Goal: Task Accomplishment & Management: Use online tool/utility

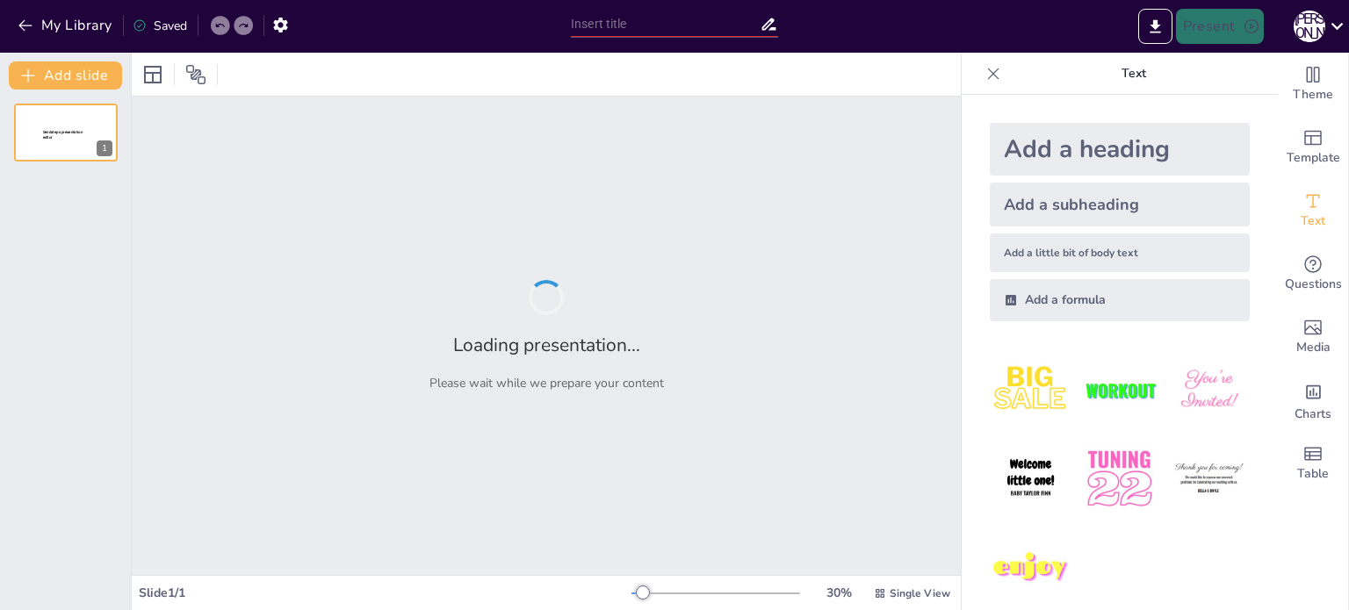
type input "Віруси як біоконтрольні агенти: Специфічність та безпечність у боротьбі зі шкід…"
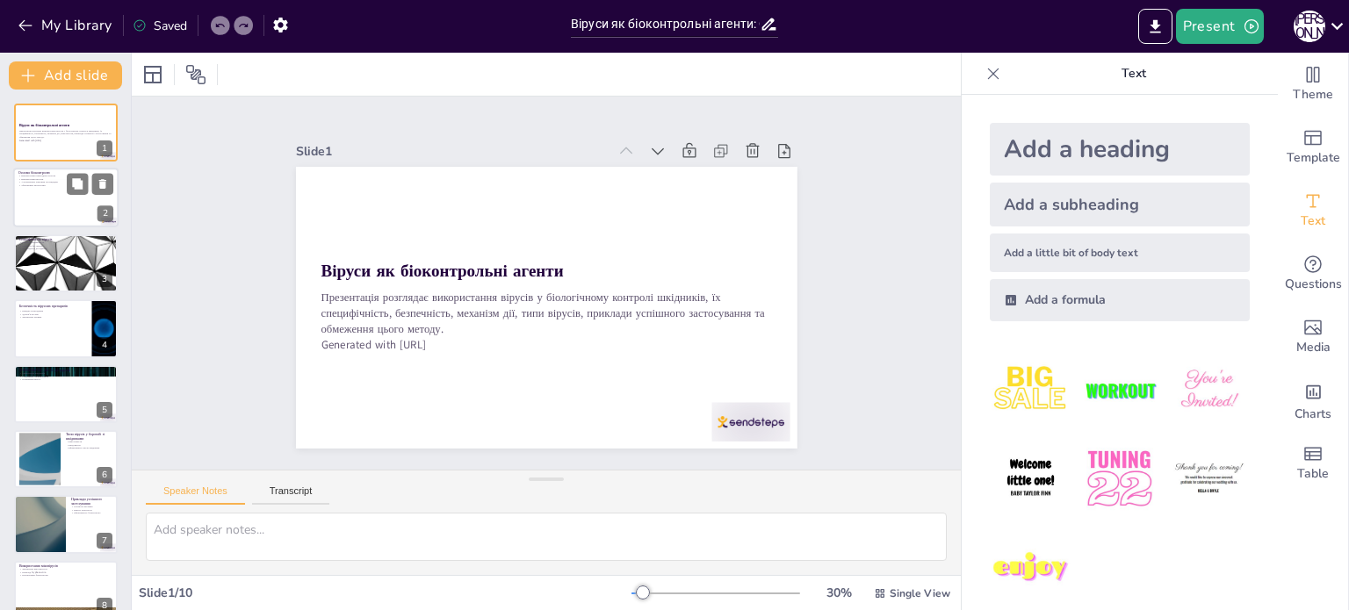
click at [45, 200] on div at bounding box center [65, 199] width 105 height 60
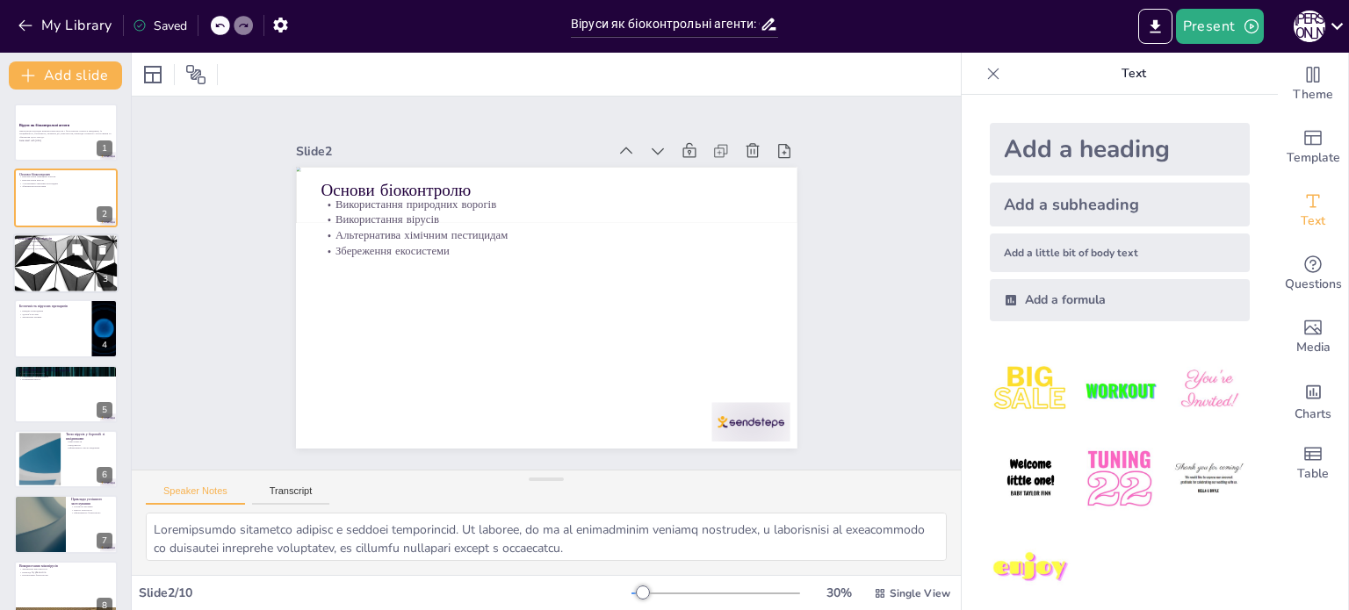
click at [63, 263] on div at bounding box center [65, 264] width 105 height 60
type textarea "Висока специфічність вірусів є їхньою основною перевагою. Це дозволяє зосередит…"
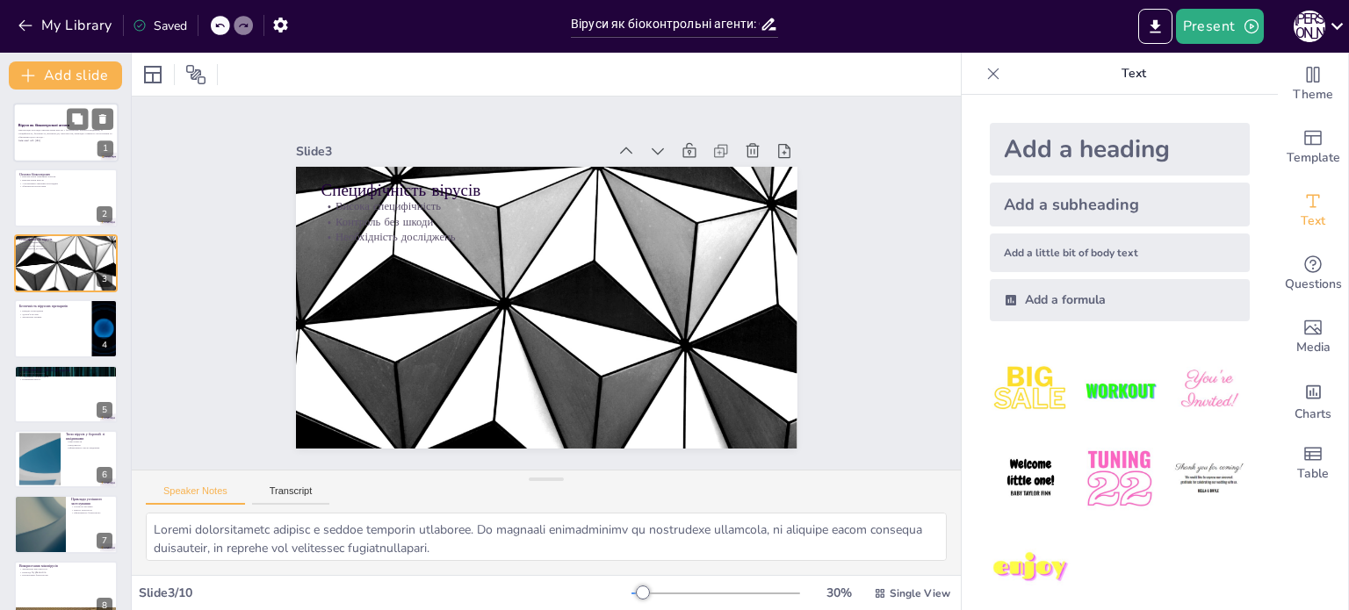
click at [63, 150] on div at bounding box center [65, 133] width 105 height 60
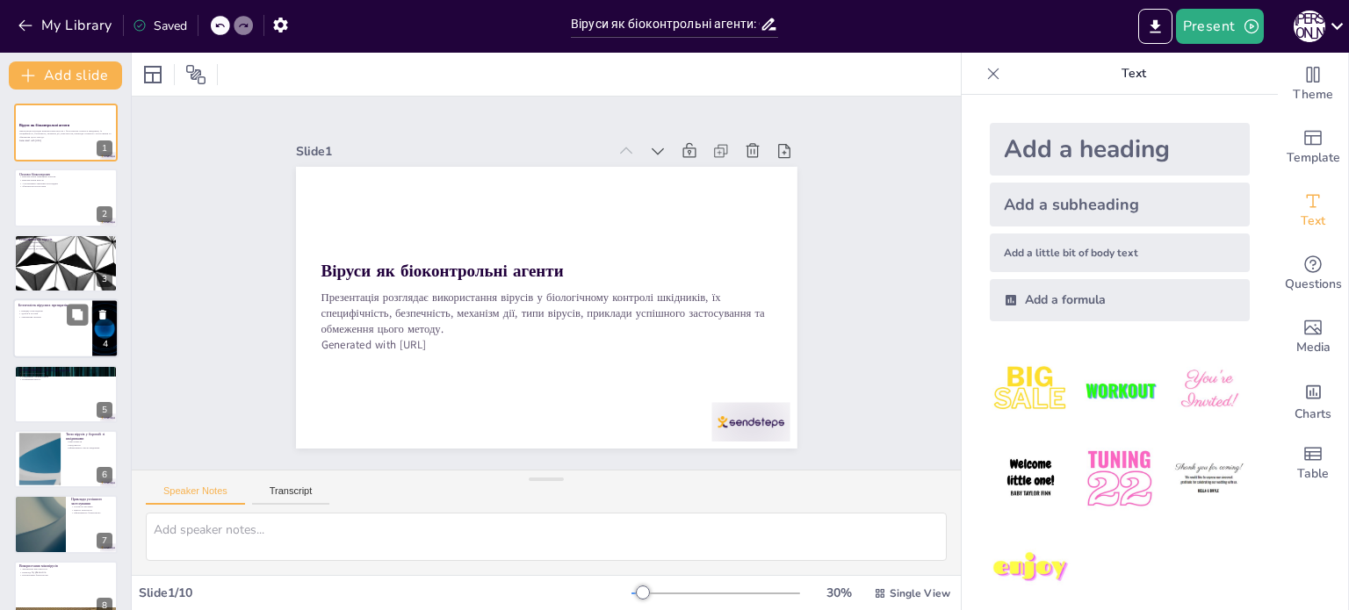
scroll to position [88, 0]
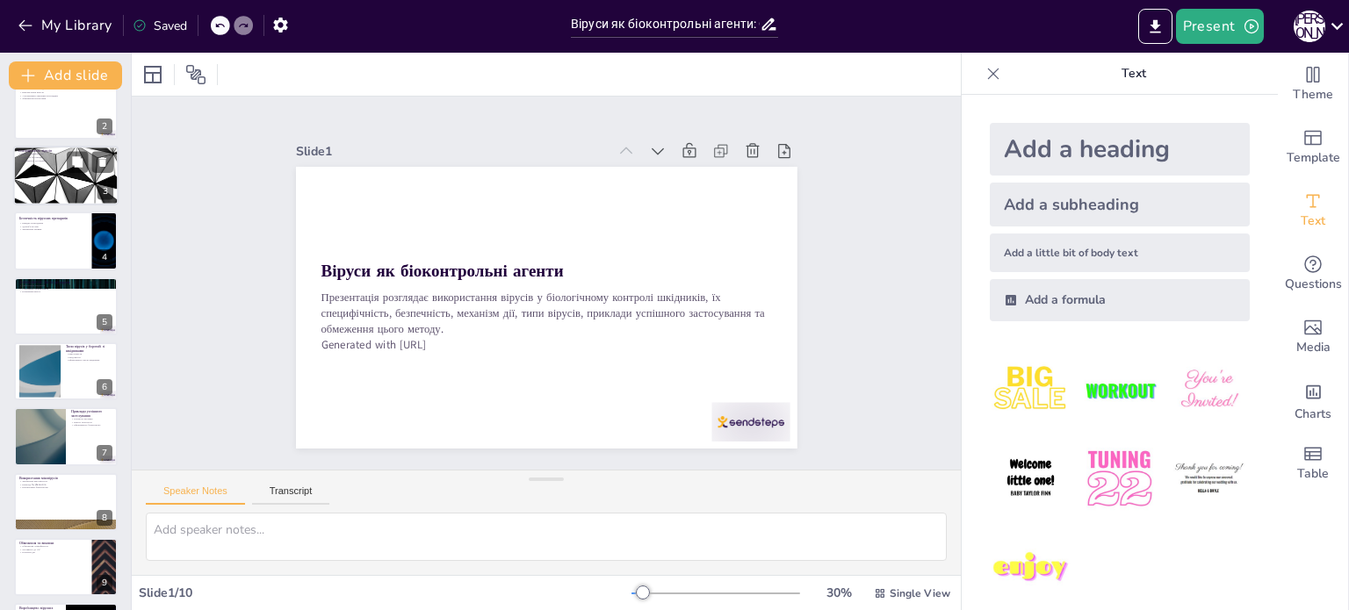
click at [56, 191] on div at bounding box center [65, 176] width 105 height 60
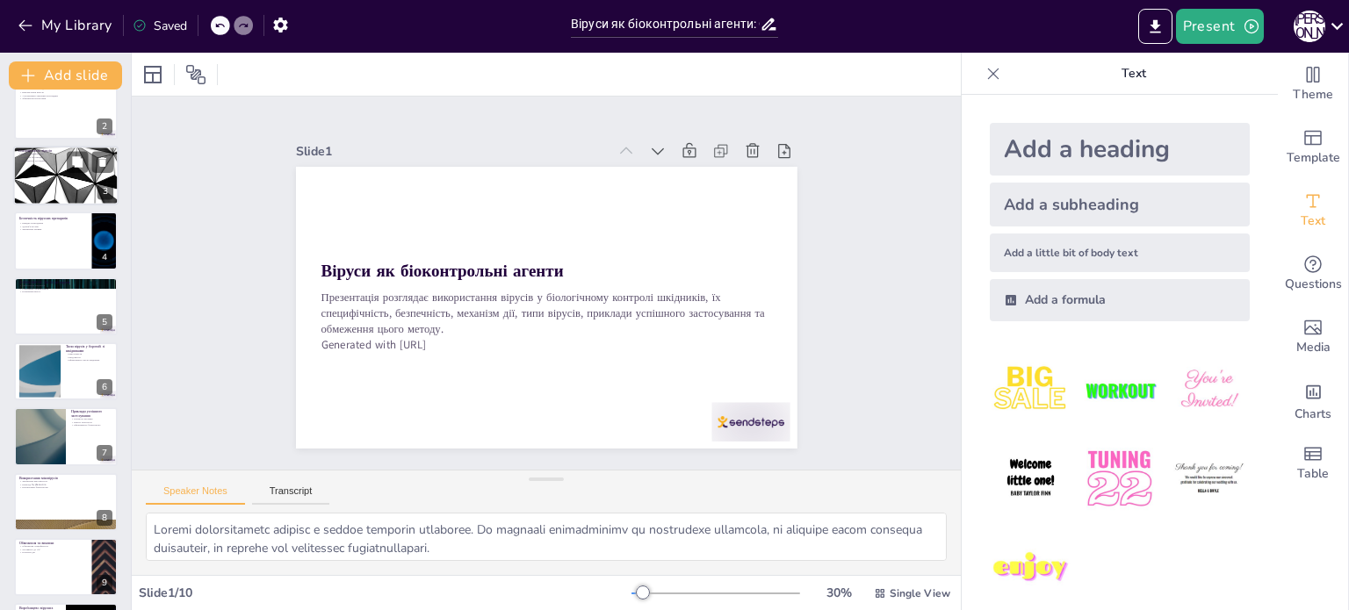
scroll to position [0, 0]
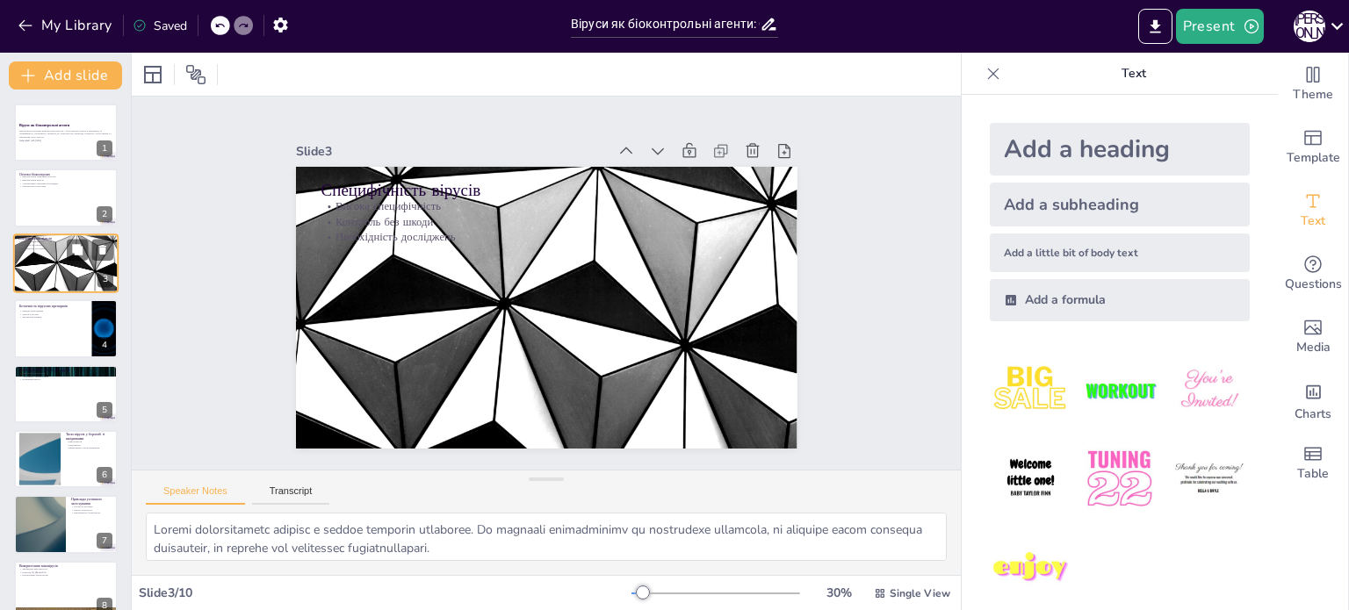
click at [50, 234] on div "Специфічність вірусів Висока специфічність Контроль без шкоди Необхідність досл…" at bounding box center [65, 264] width 105 height 60
click at [52, 330] on div at bounding box center [65, 329] width 105 height 60
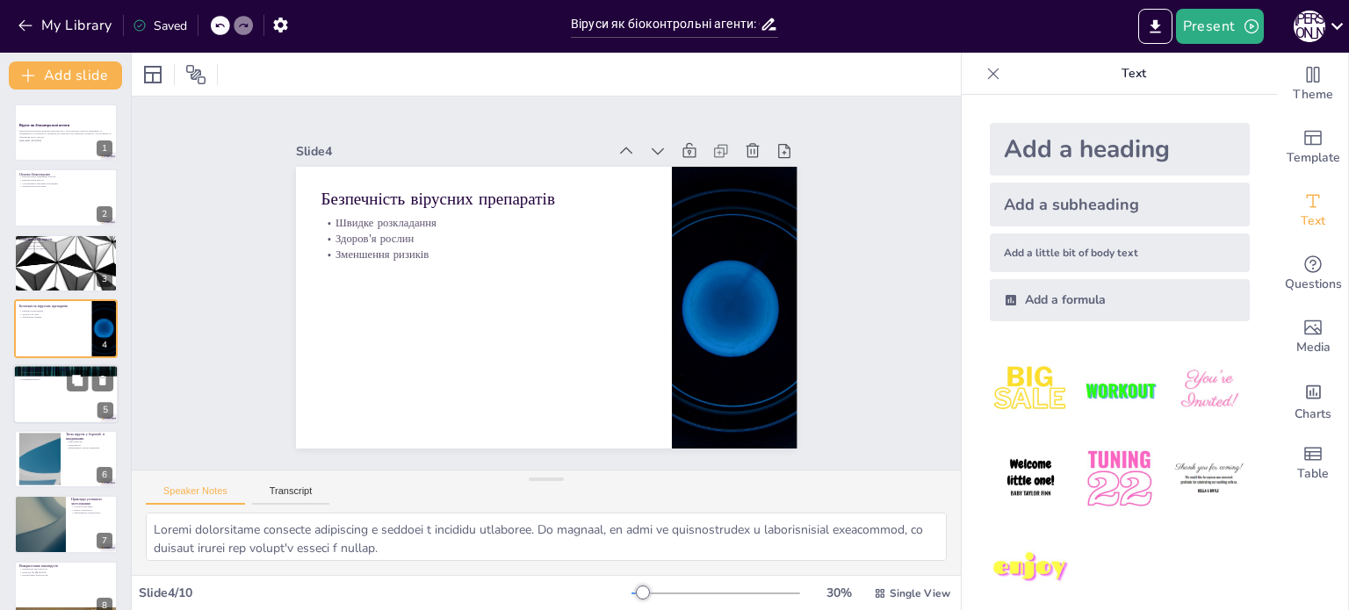
click at [68, 400] on div at bounding box center [65, 394] width 105 height 60
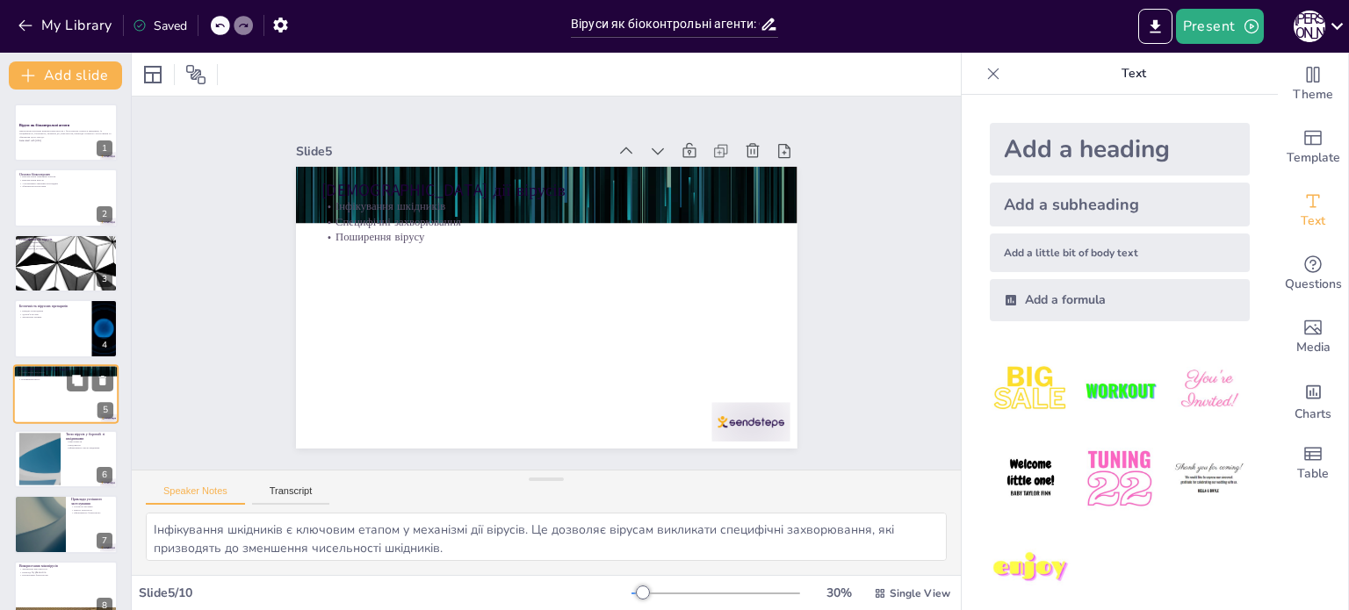
scroll to position [44, 0]
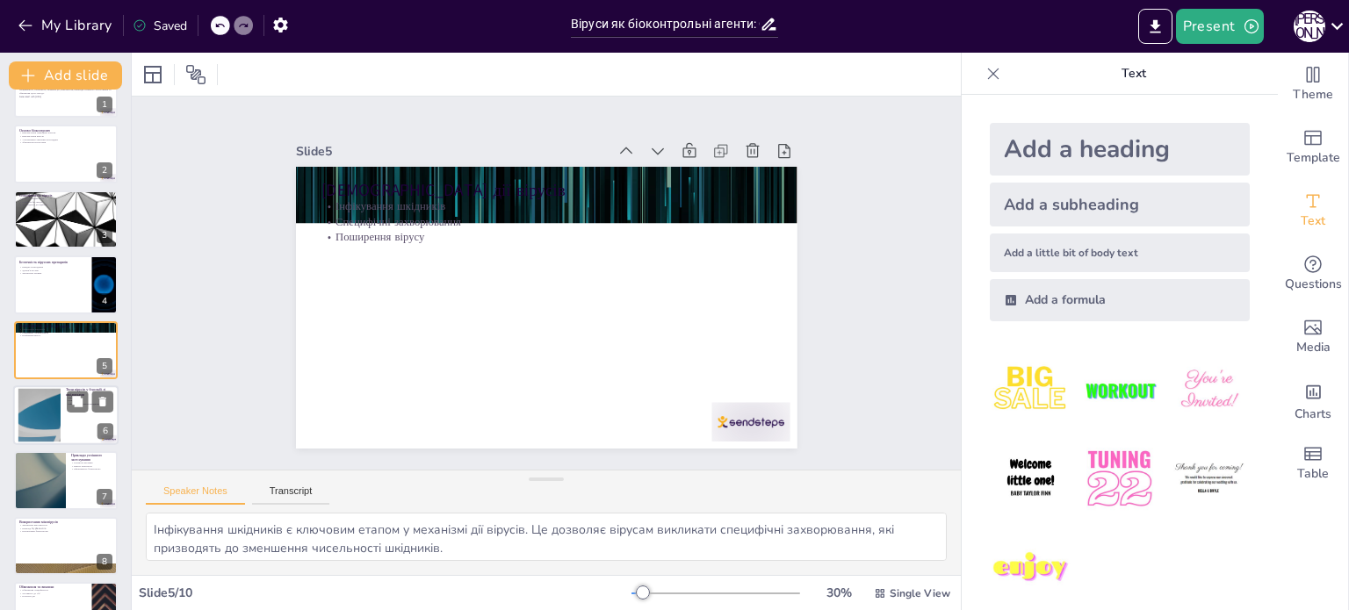
click at [53, 431] on div at bounding box center [39, 416] width 95 height 54
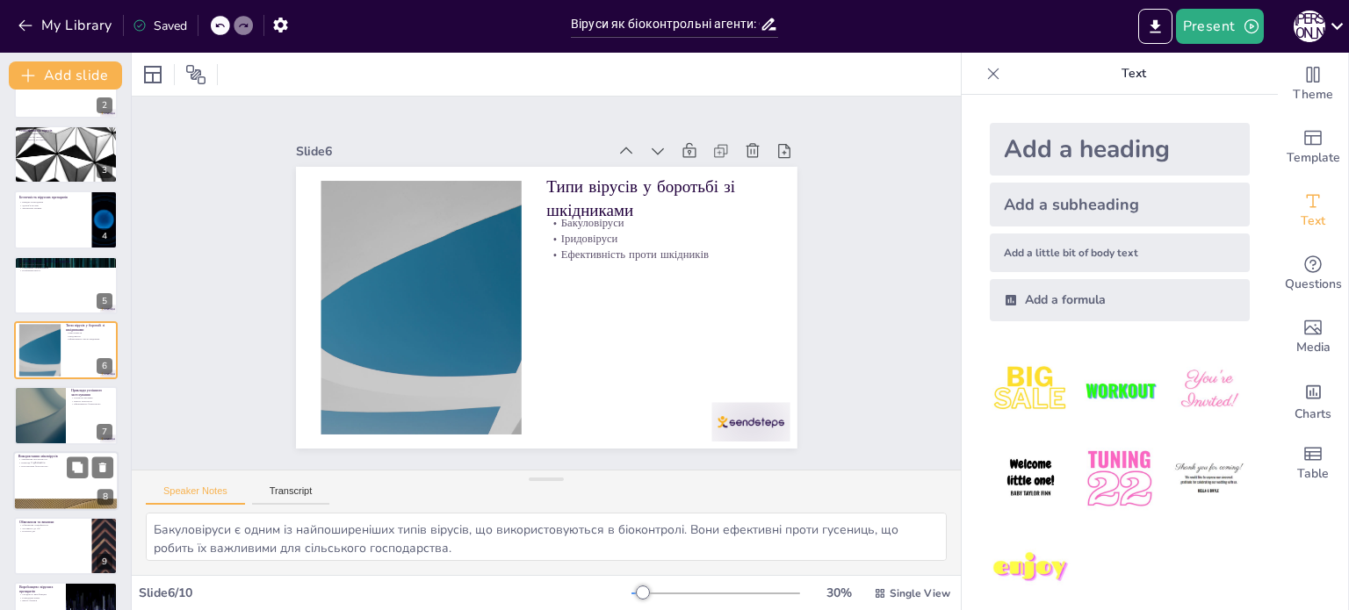
click at [37, 464] on p "Перспективи біоконтролю" at bounding box center [65, 466] width 95 height 4
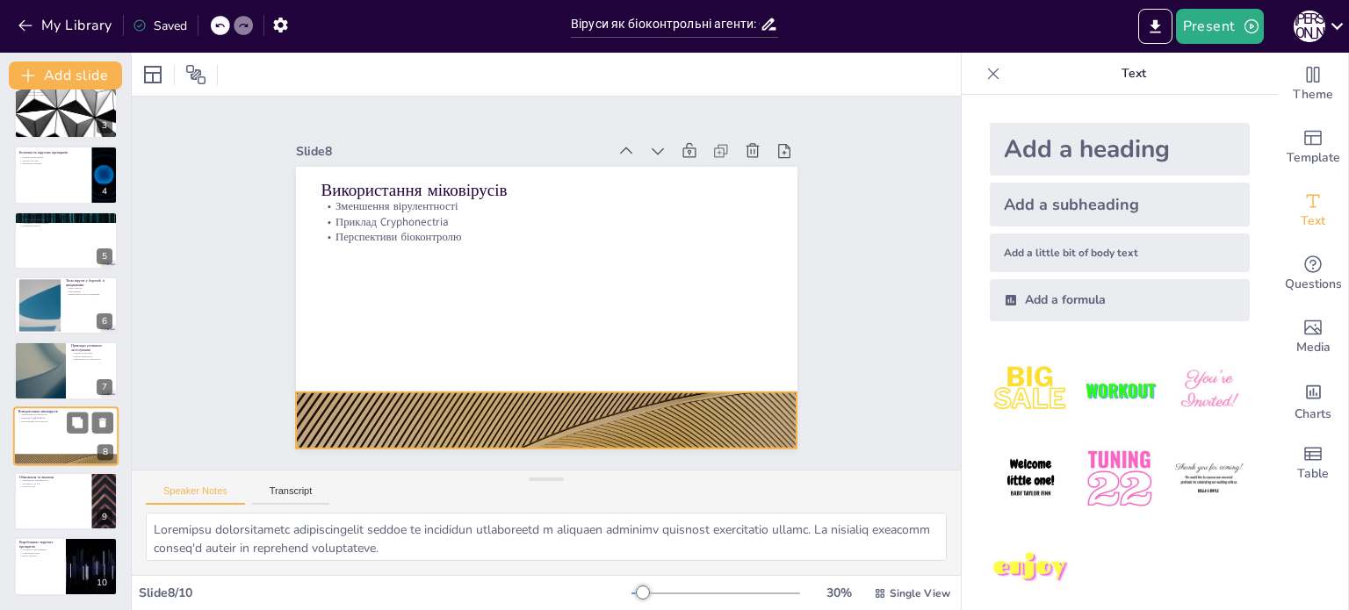
click at [37, 464] on div at bounding box center [65, 460] width 105 height 60
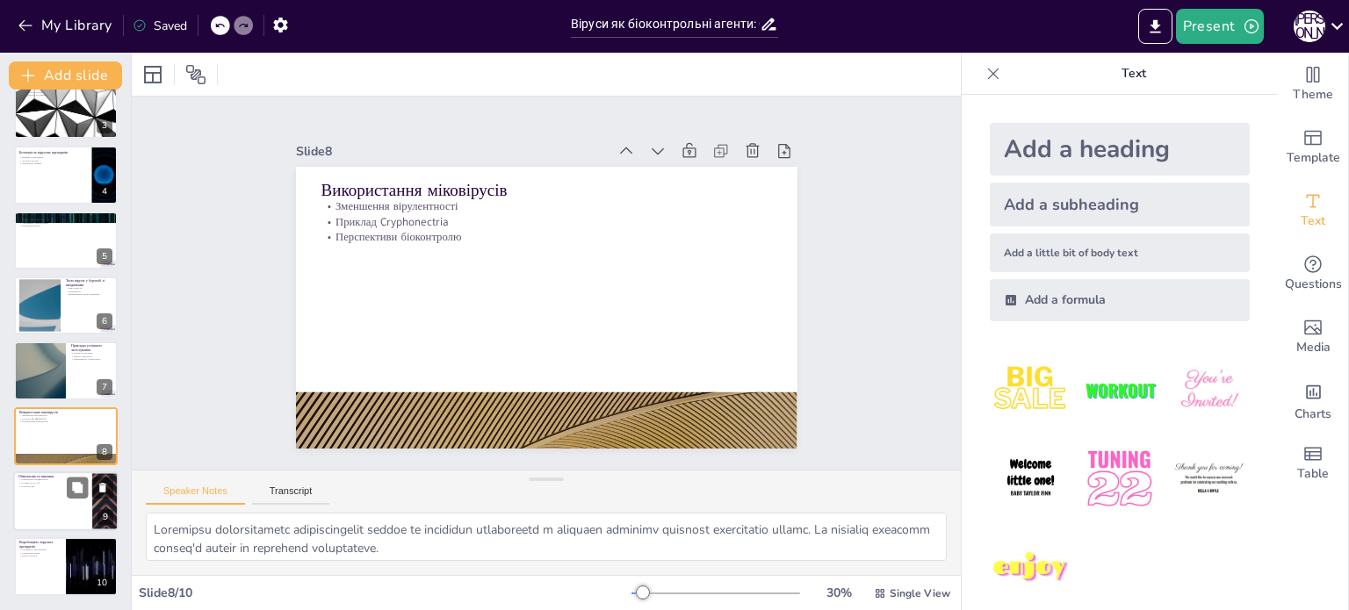
click at [32, 485] on p "Повільна дія" at bounding box center [52, 487] width 68 height 4
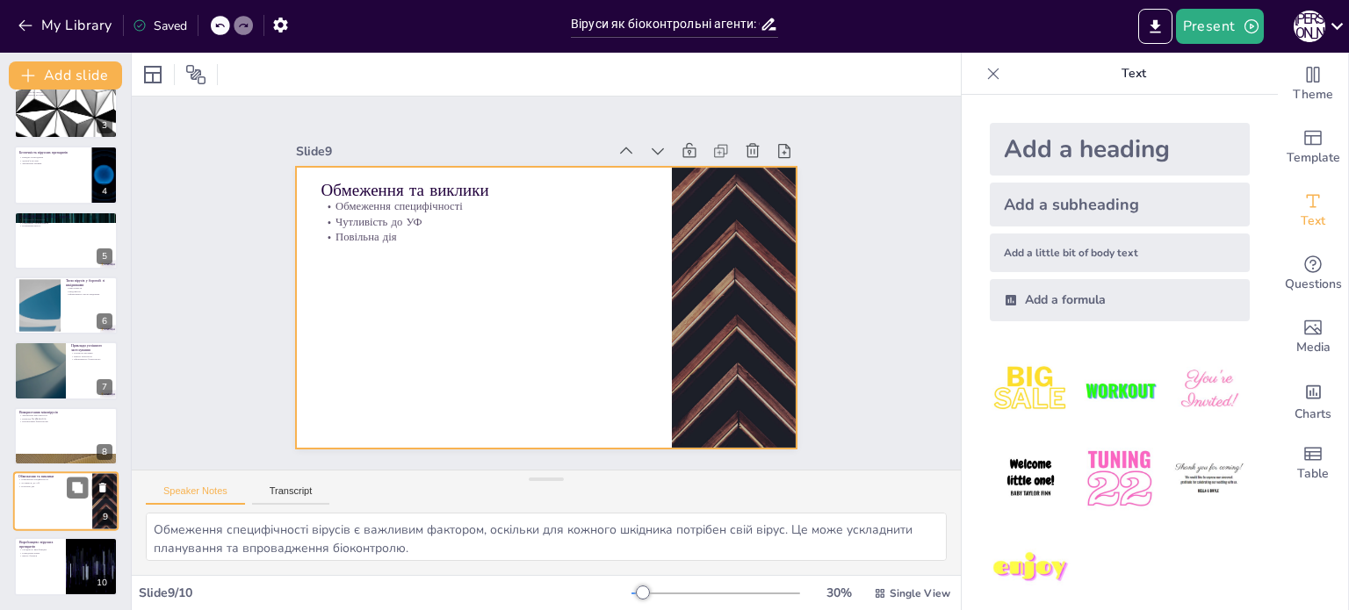
click at [15, 522] on div at bounding box center [65, 502] width 105 height 60
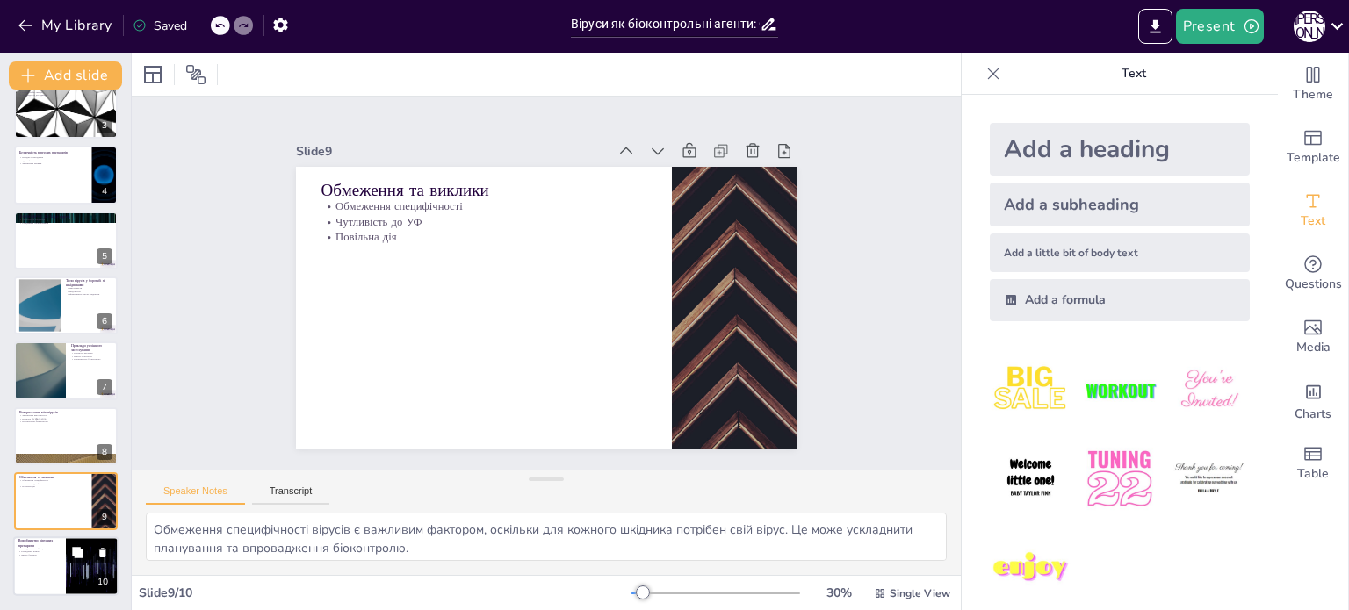
click at [33, 558] on div at bounding box center [65, 567] width 105 height 60
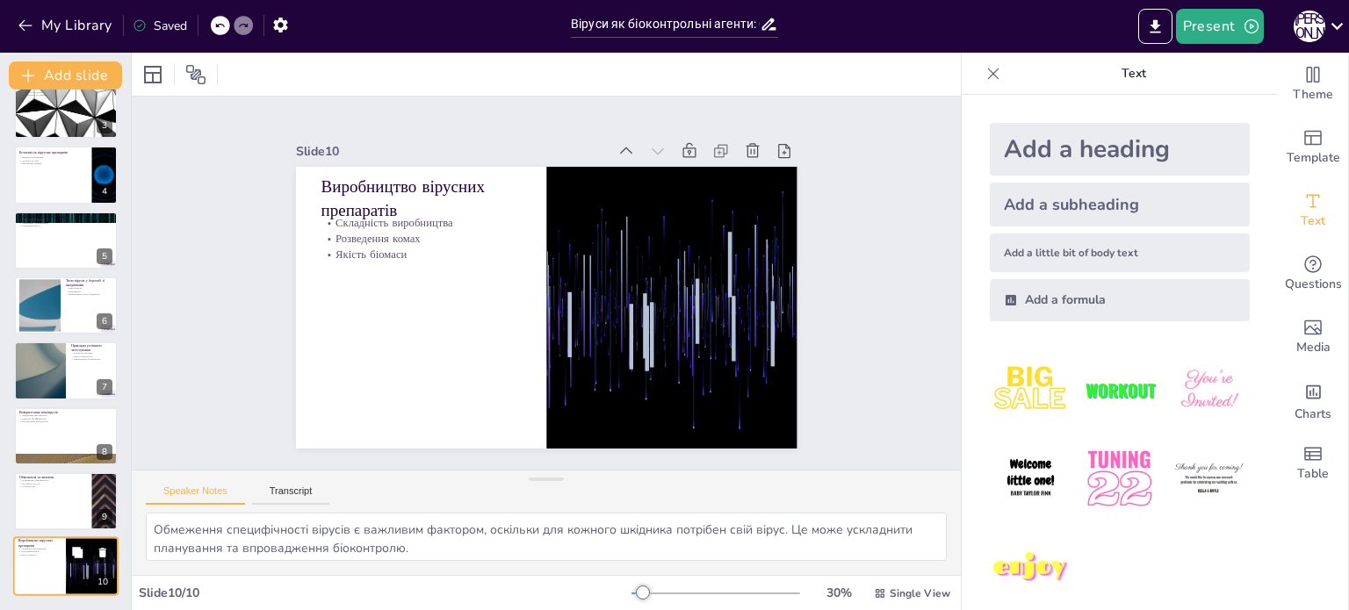
type textarea "Складність виробництва вірусних біопрепаратів є важливим аспектом. Це вимагає с…"
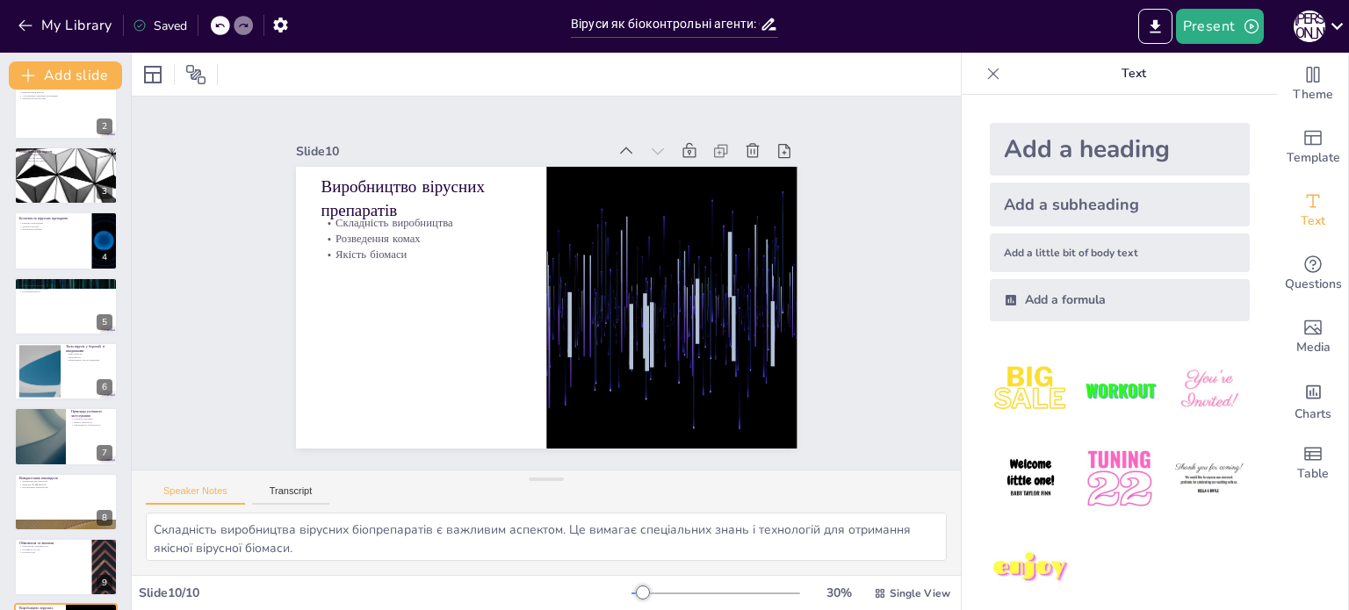
scroll to position [0, 0]
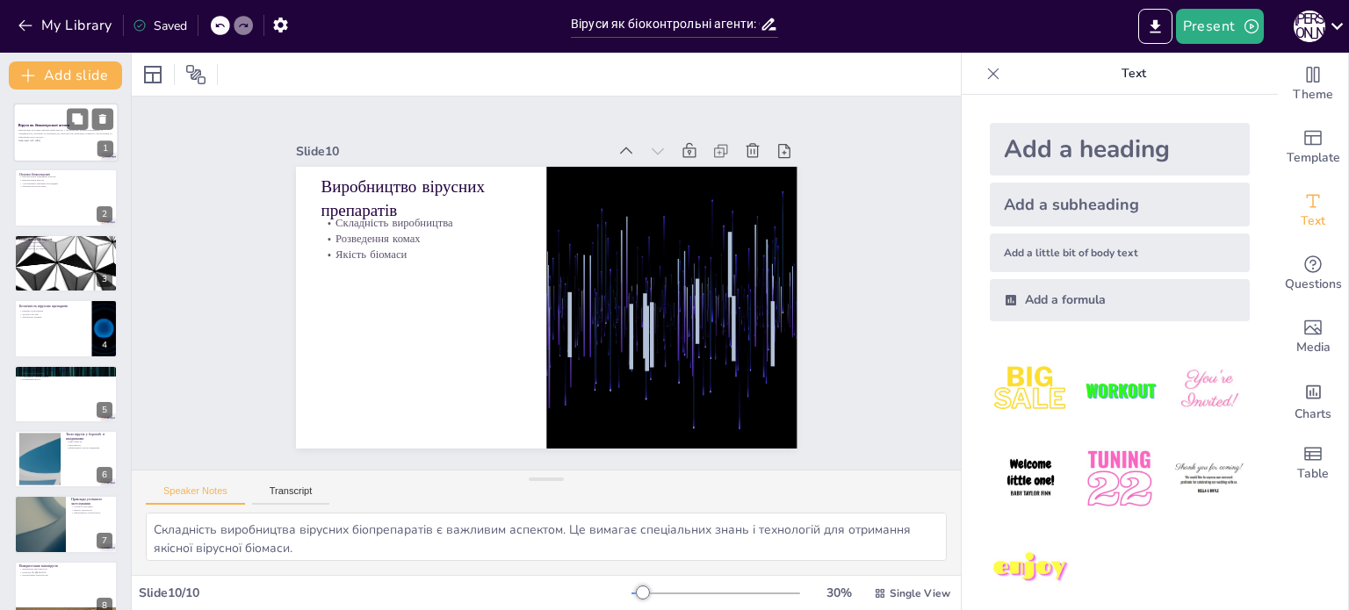
click at [56, 134] on p "Презентація розглядає використання вірусів у біологічному контролі шкідників, ї…" at bounding box center [65, 134] width 95 height 10
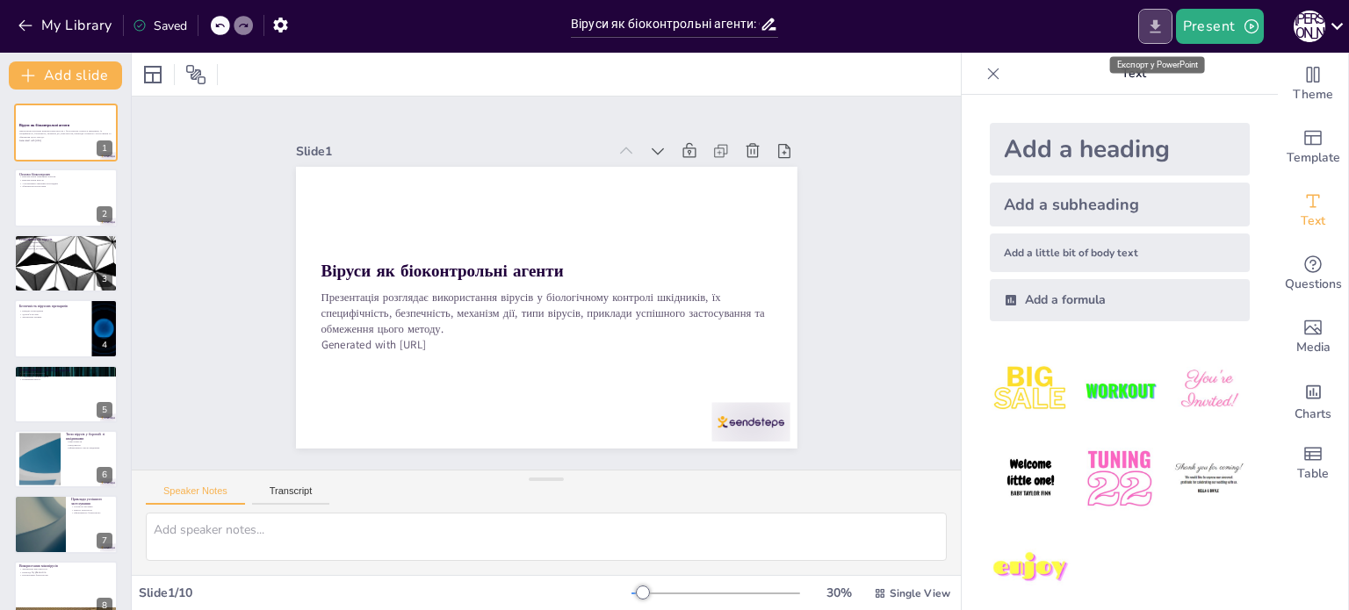
click at [1167, 21] on button "Export to PowerPoint" at bounding box center [1155, 26] width 34 height 35
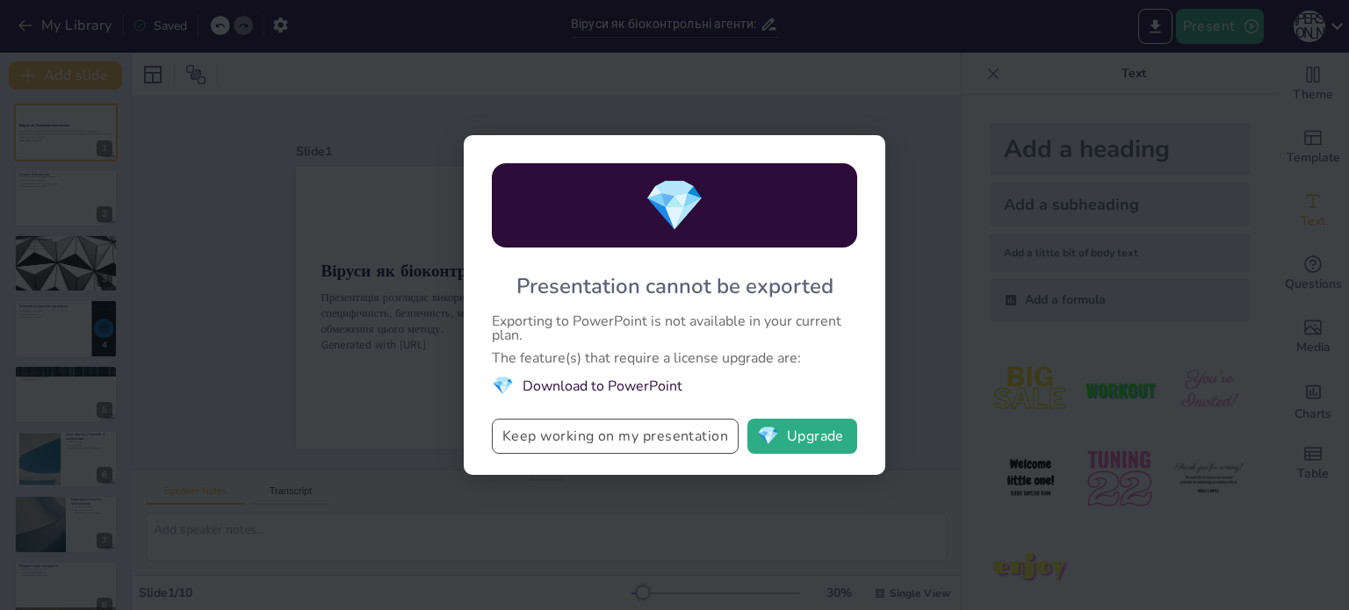
click at [659, 437] on button "Keep working on my presentation" at bounding box center [615, 436] width 247 height 35
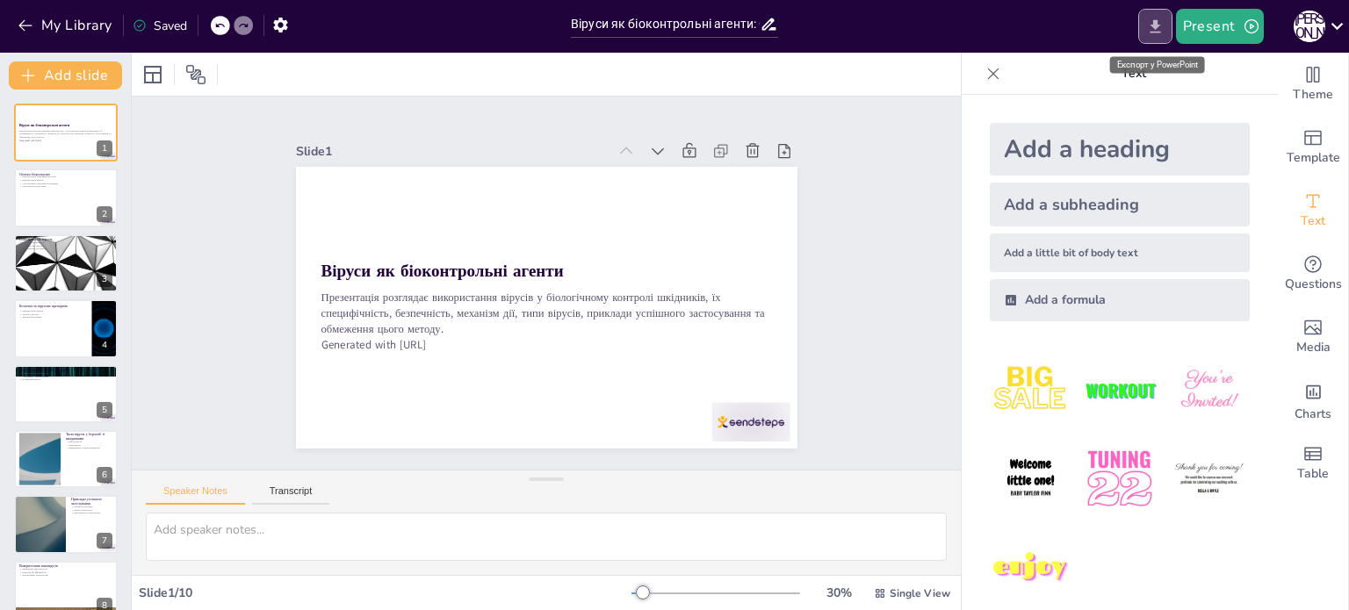
click at [1158, 35] on button "Export to PowerPoint" at bounding box center [1155, 26] width 34 height 35
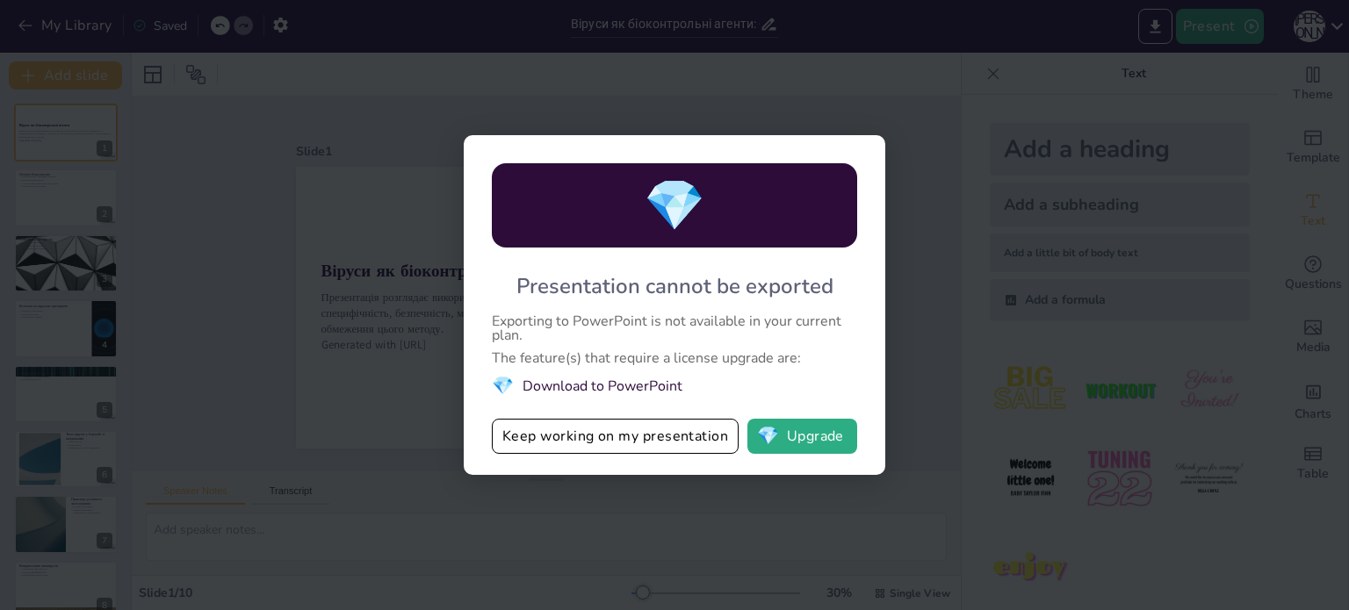
click at [954, 34] on div "💎 Presentation cannot be exported Exporting to PowerPoint is not available in y…" at bounding box center [674, 305] width 1349 height 610
click at [647, 436] on button "Keep working on my presentation" at bounding box center [615, 436] width 247 height 35
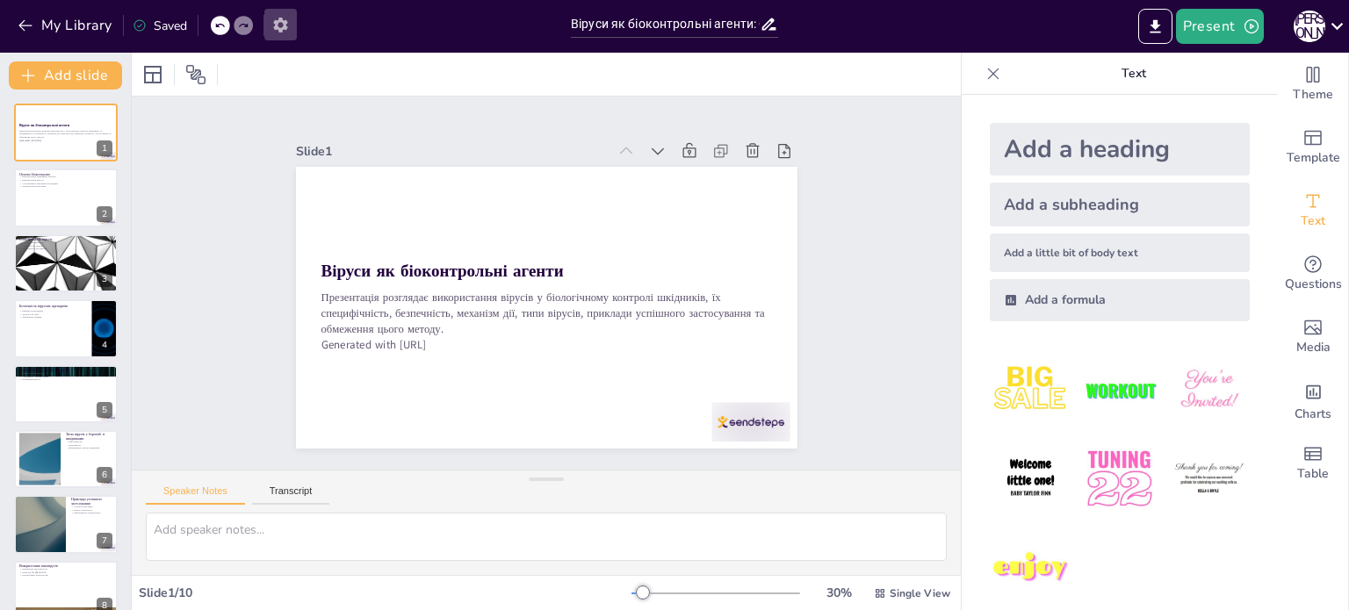
click at [288, 27] on icon "button" at bounding box center [280, 25] width 18 height 18
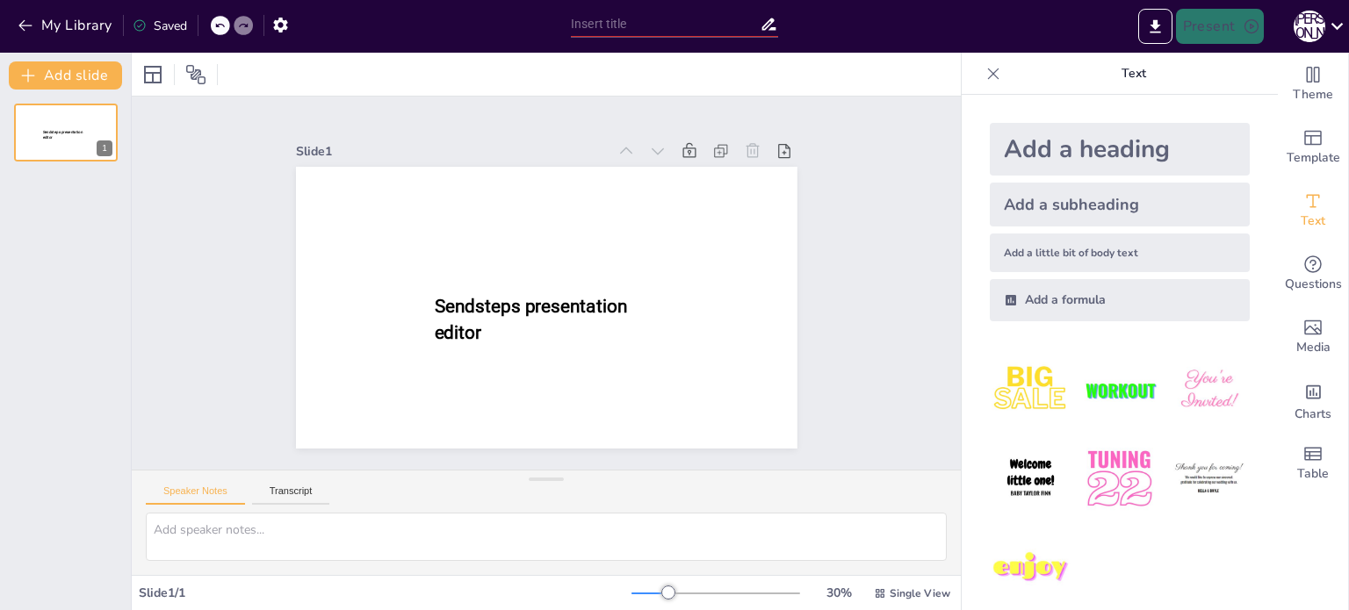
type input "Віруси як біоконтрольні агенти: Специфічність та безпечність у боротьбі зі шкід…"
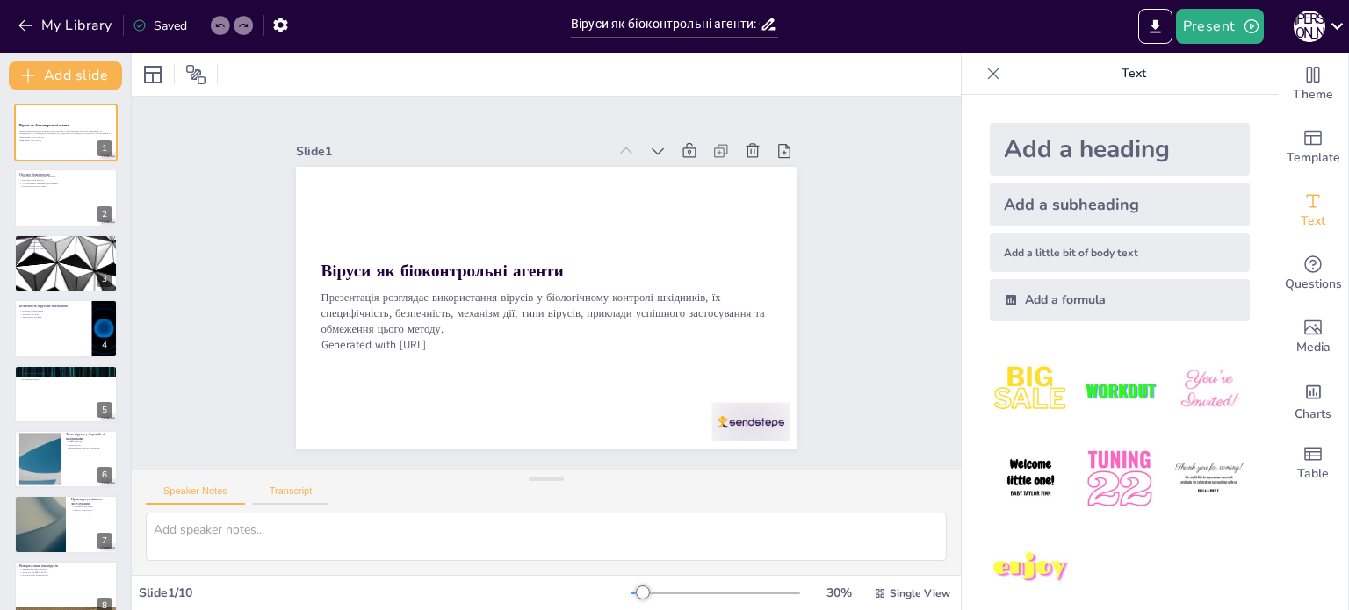
click at [288, 489] on button "Transcript" at bounding box center [291, 495] width 78 height 19
click at [162, 26] on div "Saved" at bounding box center [160, 26] width 54 height 17
click at [140, 24] on icon at bounding box center [140, 25] width 14 height 14
click at [1336, 22] on icon at bounding box center [1337, 26] width 24 height 24
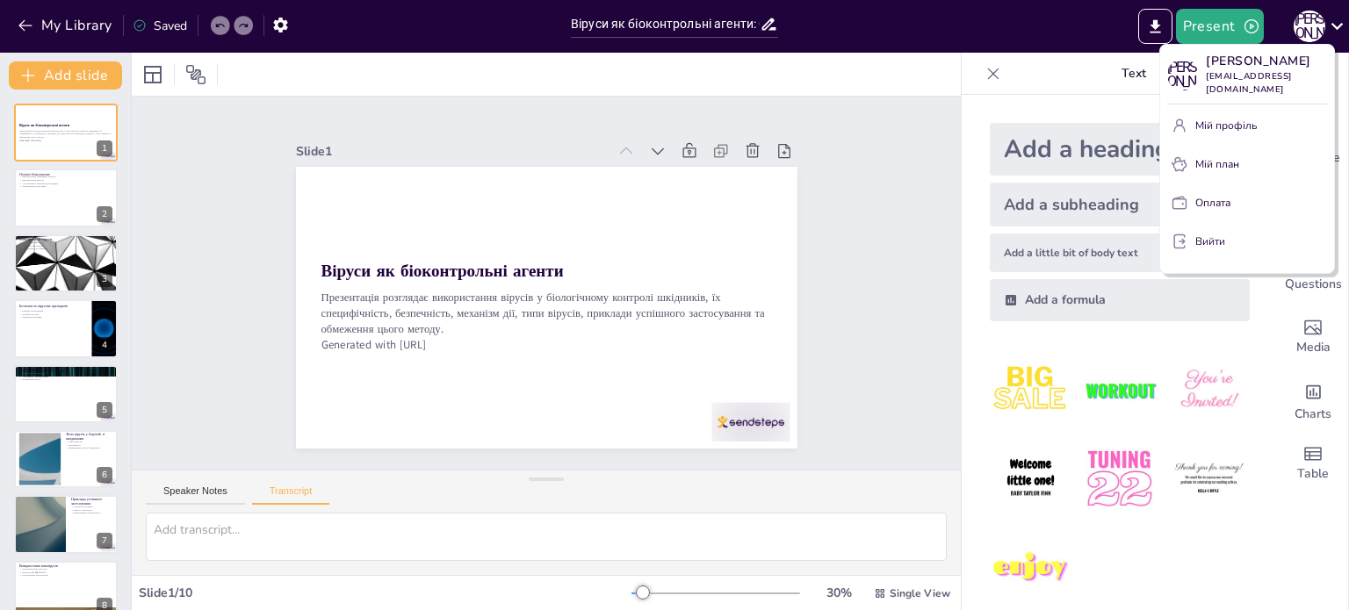
click at [1033, 23] on div at bounding box center [674, 305] width 1349 height 610
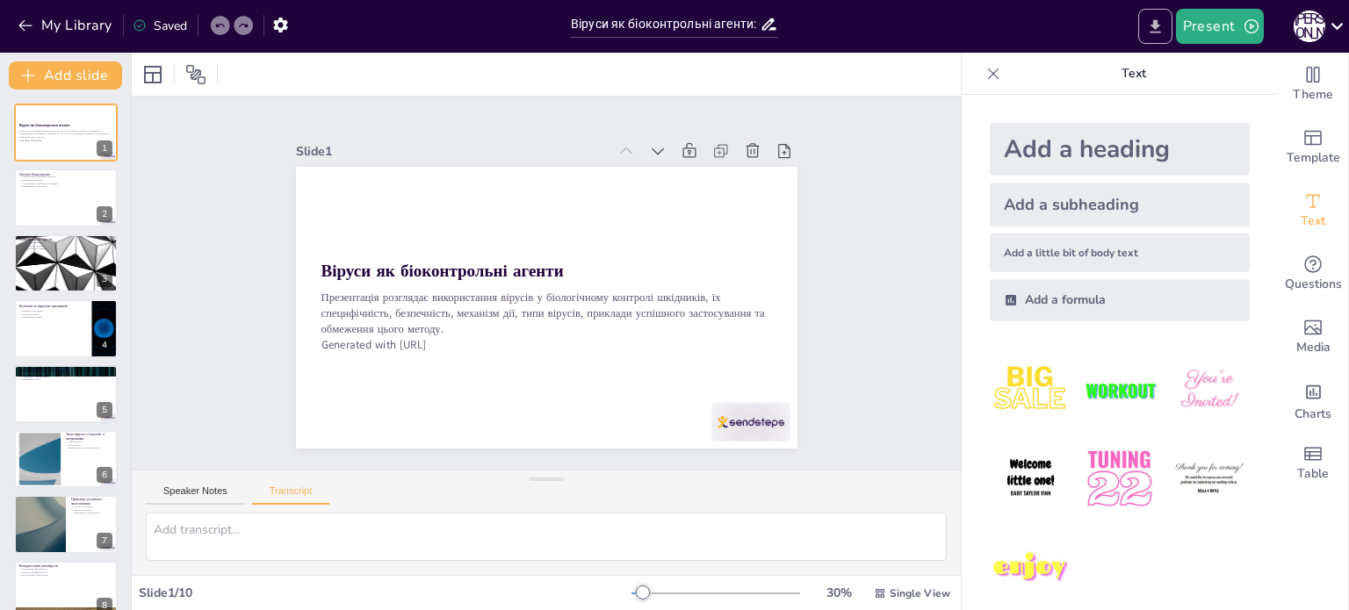
click at [1166, 31] on button "Export to PowerPoint" at bounding box center [1155, 26] width 34 height 35
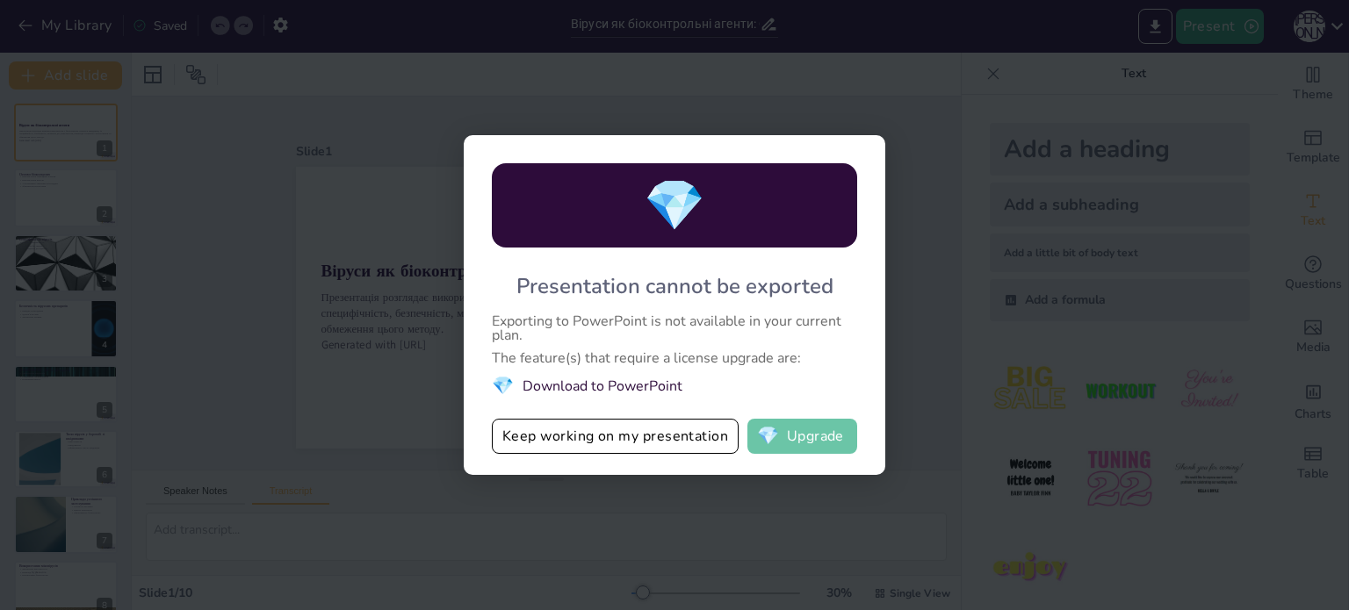
click at [822, 444] on button "💎 Upgrade" at bounding box center [802, 436] width 110 height 35
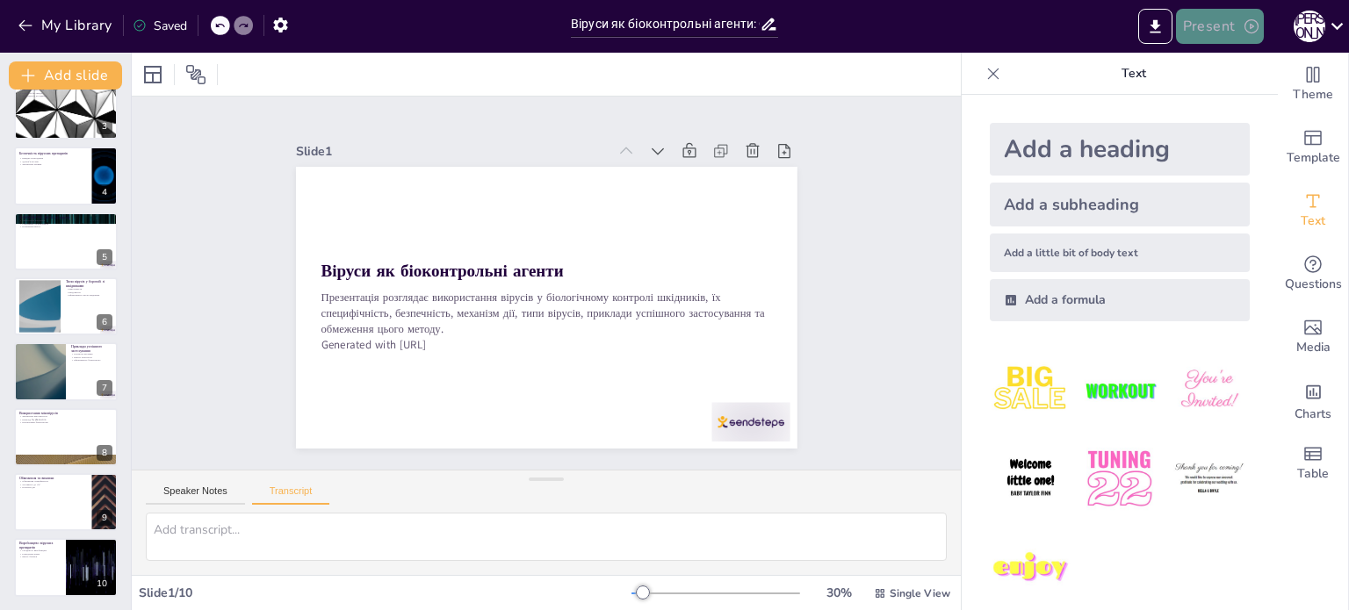
click at [1245, 20] on icon "button" at bounding box center [1251, 27] width 18 height 18
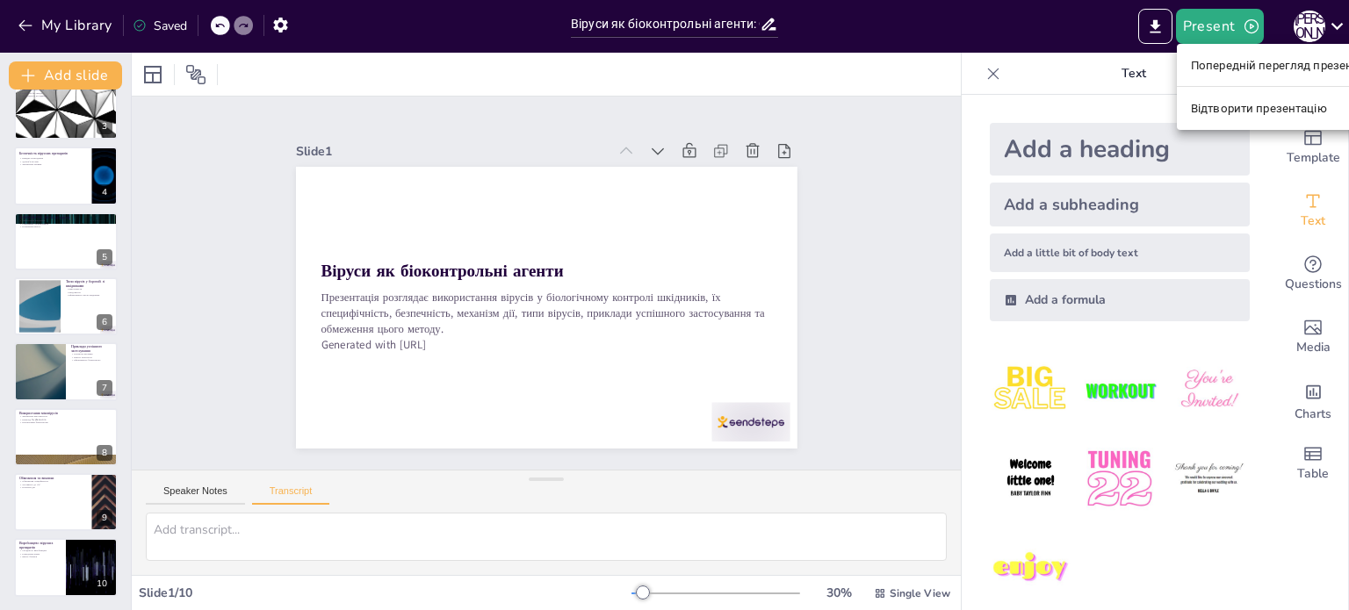
click at [1220, 65] on font "Попередній перегляд презентації" at bounding box center [1284, 65] width 186 height 13
